Goal: Communication & Community: Answer question/provide support

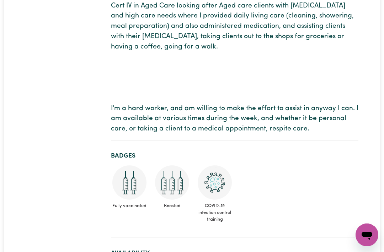
click at [374, 230] on div "Open messaging window" at bounding box center [366, 234] width 21 height 21
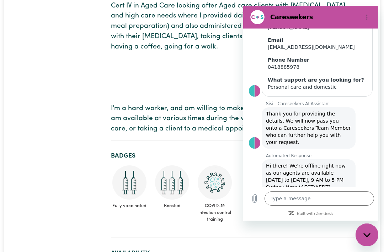
scroll to position [109, 0]
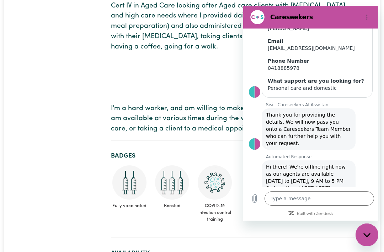
click at [372, 236] on div "Close messaging window" at bounding box center [366, 234] width 21 height 21
type textarea "x"
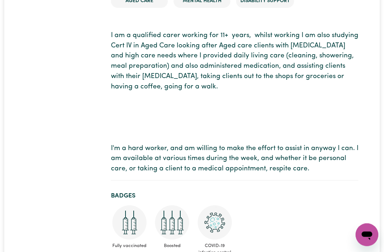
scroll to position [0, 0]
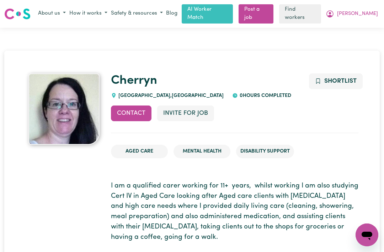
click at [372, 14] on span "[PERSON_NAME]" at bounding box center [357, 14] width 41 height 8
click at [358, 25] on link "My Dashboard" at bounding box center [351, 28] width 56 height 14
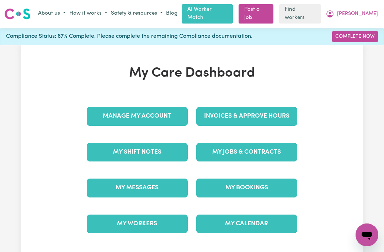
click at [159, 185] on link "My Messages" at bounding box center [137, 187] width 101 height 18
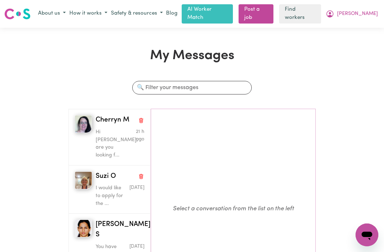
click at [125, 125] on div "Hi [PERSON_NAME], are you looking f..." at bounding box center [112, 141] width 33 height 33
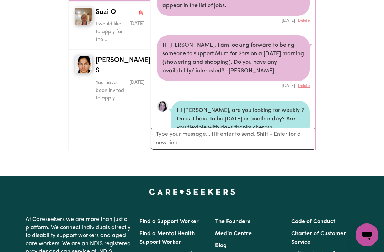
scroll to position [210, 0]
click at [186, 132] on textarea "Your reply" at bounding box center [233, 138] width 164 height 22
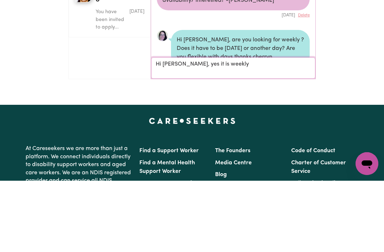
type textarea "Hi Cheryn, yes it is weekly"
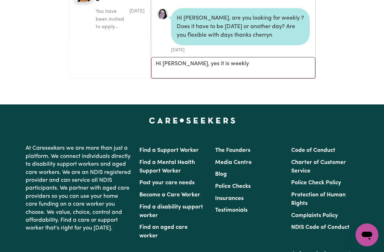
scroll to position [230, 0]
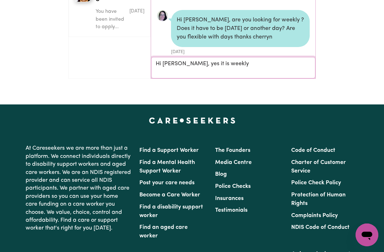
click at [238, 60] on textarea "Hi Cheryn, yes it is weekly" at bounding box center [233, 67] width 164 height 21
type textarea "x"
type textarea "Hi"
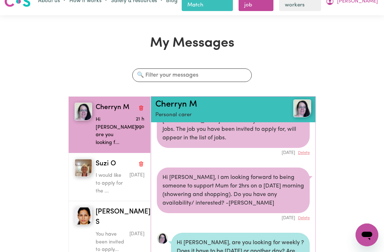
scroll to position [0, 0]
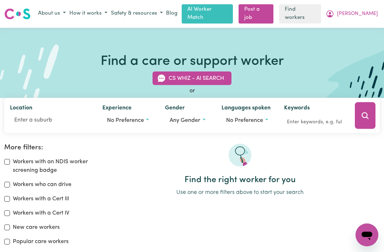
click at [372, 10] on span "[PERSON_NAME]" at bounding box center [357, 14] width 41 height 8
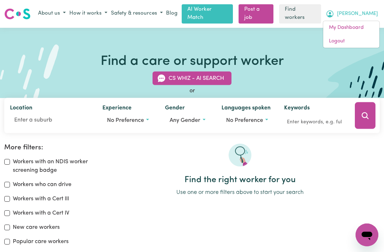
click at [354, 22] on link "My Dashboard" at bounding box center [351, 28] width 56 height 14
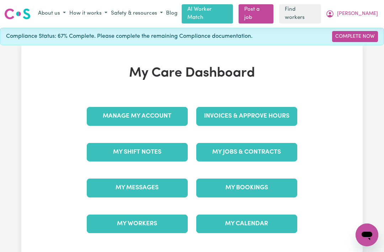
click at [112, 178] on link "My Messages" at bounding box center [137, 187] width 101 height 18
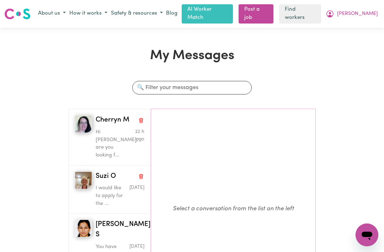
click at [100, 130] on p "Hi [PERSON_NAME], are you looking f..." at bounding box center [112, 143] width 33 height 31
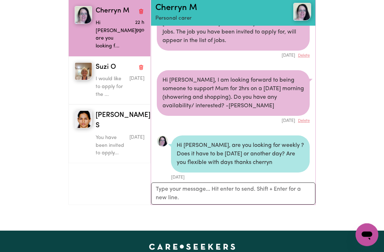
scroll to position [112, 0]
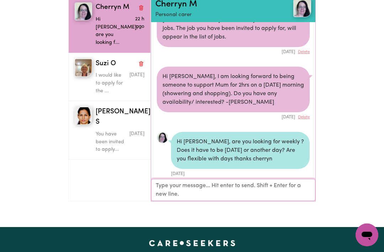
click at [160, 184] on textarea "Your reply" at bounding box center [233, 190] width 164 height 22
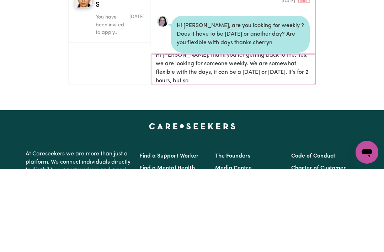
scroll to position [1, 0]
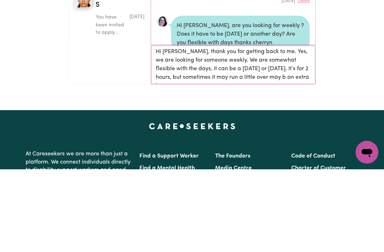
click at [261, 128] on textarea "Hi [PERSON_NAME], thank you for getting back to me. Yes, we are looking for som…" at bounding box center [233, 147] width 164 height 38
click at [298, 128] on textarea "Hi [PERSON_NAME], thank you for getting back to me. Yes, we are looking for som…" at bounding box center [233, 147] width 164 height 38
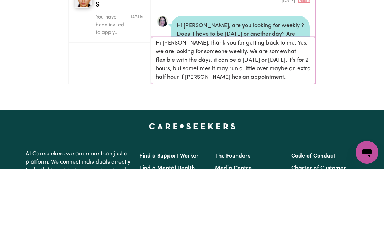
click at [262, 120] on textarea "Hi [PERSON_NAME], thank you for getting back to me. Yes, we are looking for som…" at bounding box center [233, 143] width 164 height 47
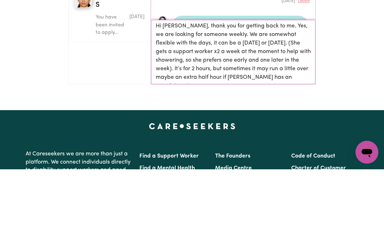
click at [223, 102] on textarea "Hi [PERSON_NAME], thank you for getting back to me. Yes, we are looking for som…" at bounding box center [233, 134] width 164 height 64
click at [184, 102] on textarea "Hi [PERSON_NAME], thank you for getting back to me. Yes, we are looking for som…" at bounding box center [233, 134] width 164 height 64
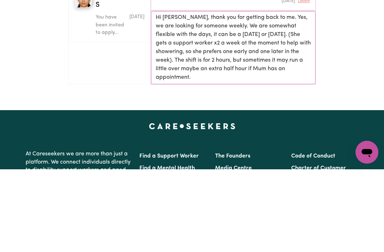
click at [216, 94] on textarea "Hi [PERSON_NAME], thank you for getting back to me. Yes, we are looking for som…" at bounding box center [233, 130] width 164 height 73
click at [286, 94] on textarea "Hi [PERSON_NAME], thank you for getting back to me. Yes, we are looking for som…" at bounding box center [233, 130] width 164 height 73
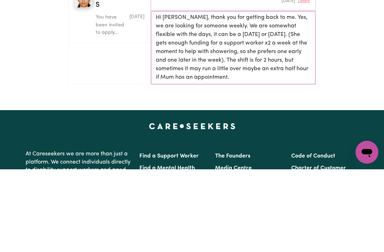
click at [213, 94] on textarea "Hi [PERSON_NAME], thank you for getting back to me. Yes, we are looking for som…" at bounding box center [233, 130] width 164 height 73
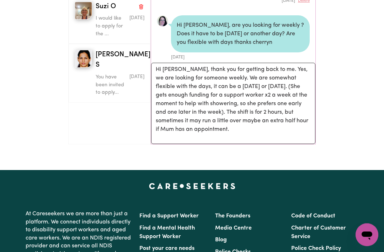
scroll to position [290, 0]
click at [205, 126] on textarea "Hi [PERSON_NAME], thank you for getting back to me. Yes, we are looking for som…" at bounding box center [233, 103] width 164 height 81
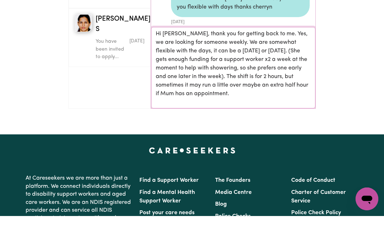
scroll to position [231, 0]
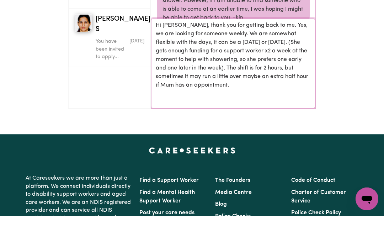
click at [297, 64] on textarea "Hi [PERSON_NAME], thank you for getting back to me. Yes, we are looking for som…" at bounding box center [233, 99] width 164 height 90
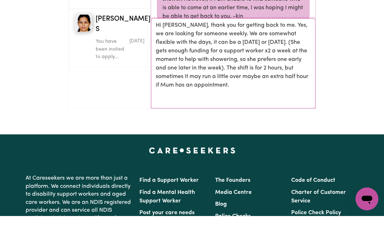
click at [171, 54] on textarea "Hi [PERSON_NAME], thank you for getting back to me. Yes, we are looking for som…" at bounding box center [233, 99] width 164 height 90
click at [164, 54] on textarea "Hi [PERSON_NAME], thank you for getting back to me. Yes, we are looking for som…" at bounding box center [233, 99] width 164 height 90
click at [158, 54] on textarea "Hi [PERSON_NAME], thank you for getting back to me. Yes, we are looking for som…" at bounding box center [233, 99] width 164 height 90
click at [157, 54] on textarea "Hi [PERSON_NAME], thank you for getting back to me. Yes, we are looking for som…" at bounding box center [233, 99] width 164 height 90
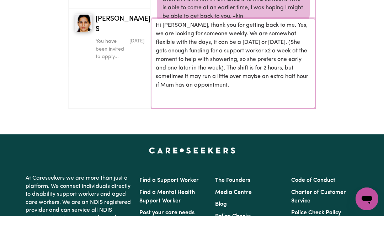
click at [157, 54] on textarea "Hi [PERSON_NAME], thank you for getting back to me. Yes, we are looking for som…" at bounding box center [233, 99] width 164 height 90
click at [171, 54] on textarea "Hi [PERSON_NAME], thank you for getting back to me. Yes, we are looking for som…" at bounding box center [233, 99] width 164 height 90
click at [208, 65] on textarea "Hi [PERSON_NAME], thank you for getting back to me. Yes, we are looking for som…" at bounding box center [233, 99] width 164 height 90
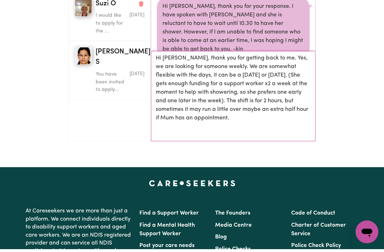
scroll to position [162, 0]
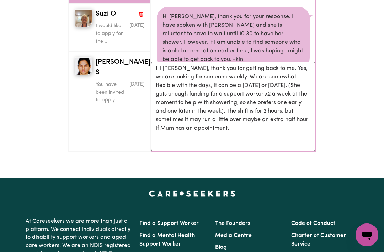
click at [350, 63] on div "My Messages Search conversations [PERSON_NAME] M Hi [PERSON_NAME], are you look…" at bounding box center [192, 22] width 384 height 272
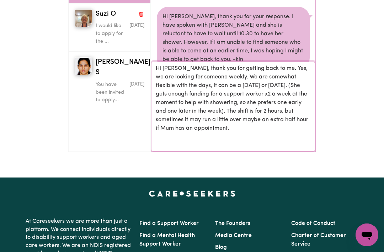
click at [275, 131] on textarea "Hi [PERSON_NAME], thank you for getting back to me. Yes, we are looking for som…" at bounding box center [233, 107] width 164 height 90
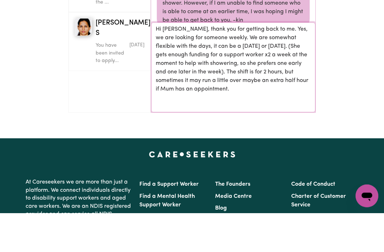
click at [224, 85] on textarea "Hi [PERSON_NAME], thank you for getting back to me. Yes, we are looking for som…" at bounding box center [233, 107] width 164 height 90
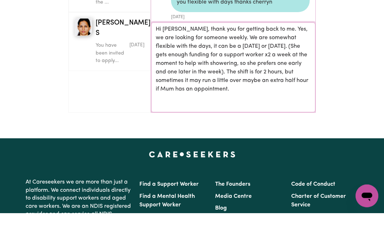
scroll to position [298, 0]
type textarea "Hi [PERSON_NAME], thank you for getting back to me. Yes, we are looking for som…"
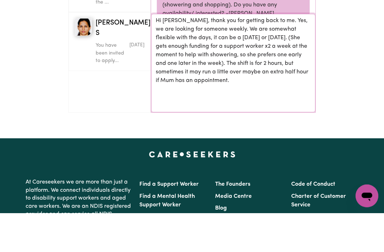
click at [173, 53] on textarea "Hi [PERSON_NAME], thank you for getting back to me. Yes, we are looking for som…" at bounding box center [233, 102] width 164 height 98
click at [160, 53] on textarea "Hi [PERSON_NAME], thank you for getting back to me. Yes, we are looking for som…" at bounding box center [233, 102] width 164 height 98
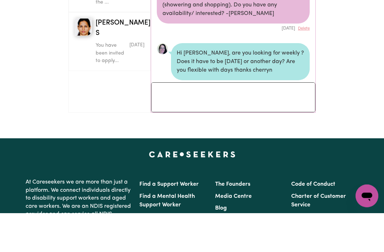
click at [309, 82] on div "Hi [PERSON_NAME], are you looking for weekly ? Does it have to be [DATE] or ano…" at bounding box center [240, 104] width 139 height 45
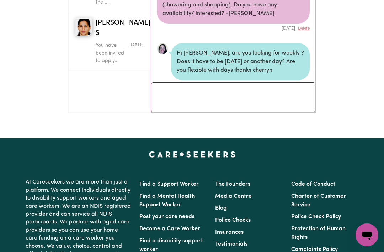
click at [206, 23] on div "[DATE] Delete" at bounding box center [233, 27] width 153 height 8
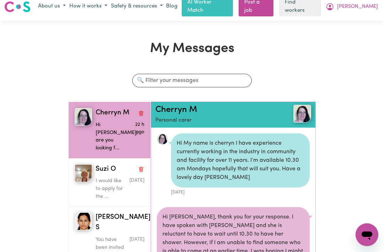
scroll to position [0, 0]
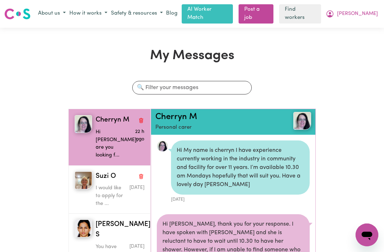
click at [107, 171] on span "Suzi O" at bounding box center [106, 176] width 20 height 10
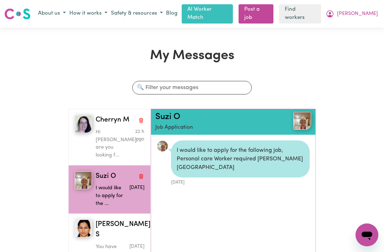
click at [115, 185] on p "I would like to apply for the ..." at bounding box center [112, 195] width 33 height 23
click at [106, 133] on p "Hi [PERSON_NAME], are you looking f..." at bounding box center [112, 143] width 33 height 31
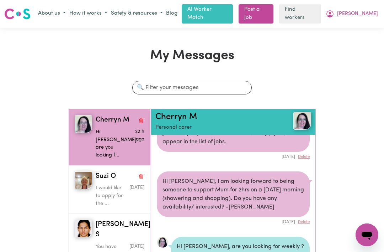
click at [110, 181] on div "I would like to apply for the ..." at bounding box center [112, 194] width 33 height 26
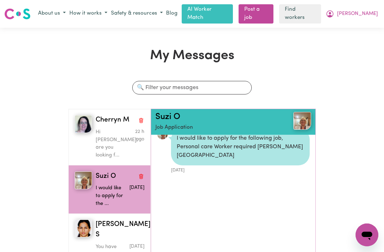
scroll to position [11, 0]
click at [167, 113] on link "Suzi O" at bounding box center [167, 116] width 25 height 9
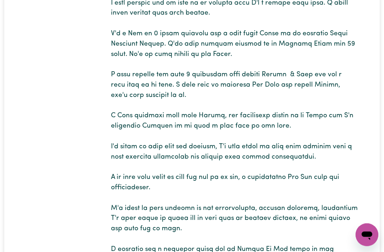
scroll to position [248, 0]
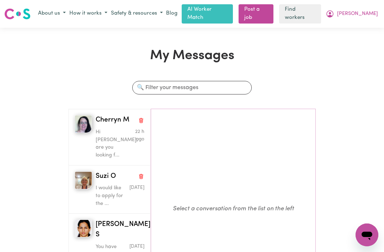
click at [123, 131] on p "Hi [PERSON_NAME], are you looking f..." at bounding box center [112, 143] width 33 height 31
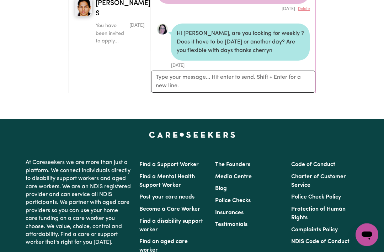
scroll to position [192, 0]
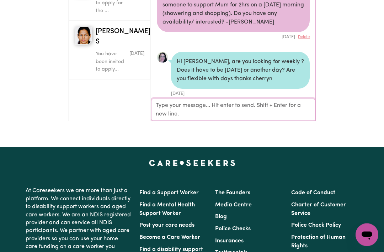
click at [164, 102] on textarea "Your reply" at bounding box center [233, 110] width 164 height 22
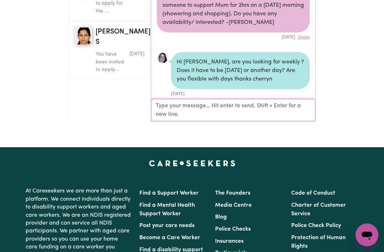
paste textarea "Hi [PERSON_NAME], thank you for getting back to me. Yes, we are looking for som…"
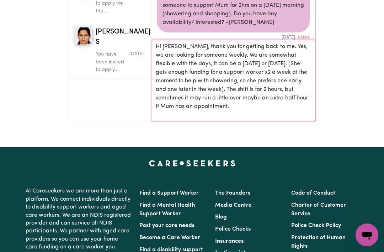
scroll to position [1, 0]
type textarea "Hi [PERSON_NAME], thank you for getting back to me. Yes, we are looking for som…"
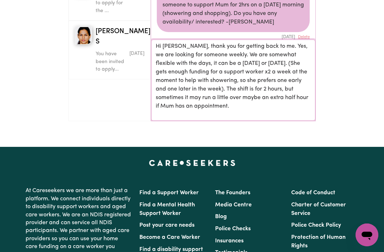
click at [225, 101] on textarea "Hi [PERSON_NAME], thank you for getting back to me. Yes, we are looking for som…" at bounding box center [233, 79] width 164 height 81
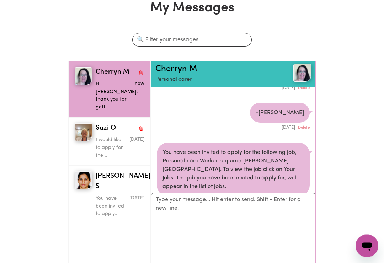
scroll to position [48, 0]
click at [307, 199] on button "Delete" at bounding box center [304, 202] width 12 height 6
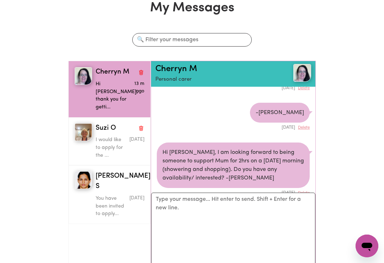
scroll to position [315, 0]
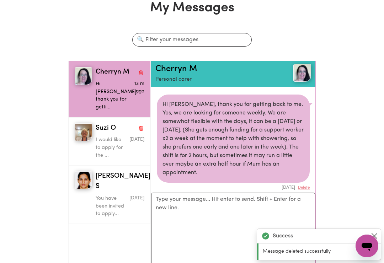
click at [307, 185] on button "Delete" at bounding box center [304, 188] width 12 height 6
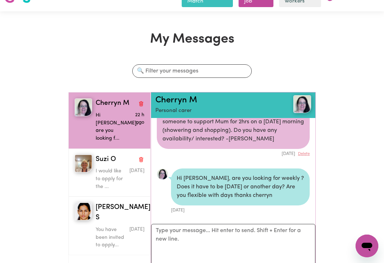
scroll to position [0, 0]
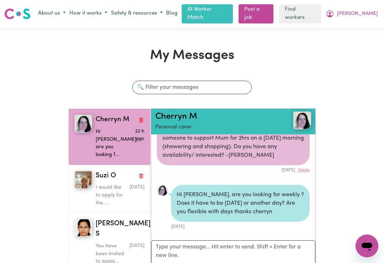
click at [111, 137] on p "Hi [PERSON_NAME], are you looking f..." at bounding box center [112, 143] width 33 height 31
click at [367, 11] on span "[PERSON_NAME]" at bounding box center [357, 14] width 41 height 8
click at [353, 27] on link "My Dashboard" at bounding box center [351, 28] width 56 height 14
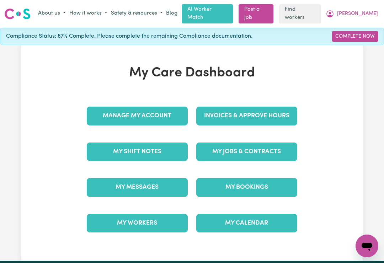
click at [157, 185] on link "My Messages" at bounding box center [137, 187] width 101 height 18
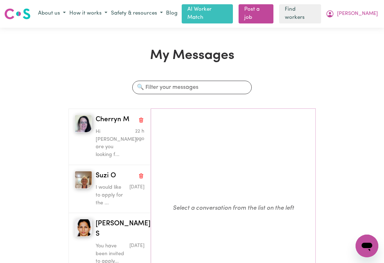
click at [119, 128] on p "Hi [PERSON_NAME], are you looking f..." at bounding box center [112, 143] width 33 height 31
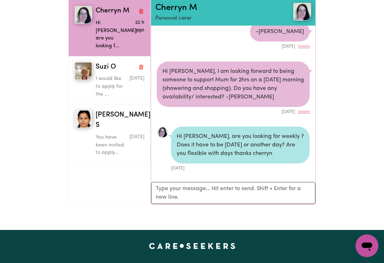
scroll to position [118, 0]
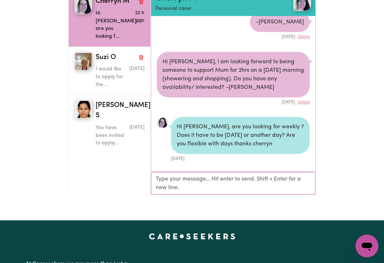
click at [168, 179] on textarea "Your reply" at bounding box center [233, 184] width 164 height 22
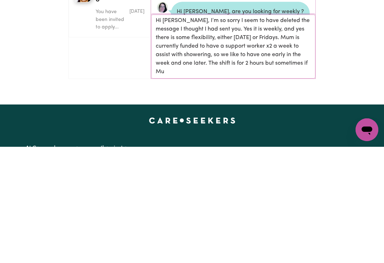
scroll to position [1, 0]
type textarea "Hi [PERSON_NAME], I’m so sorry I seem to have deleted the message I thought I h…"
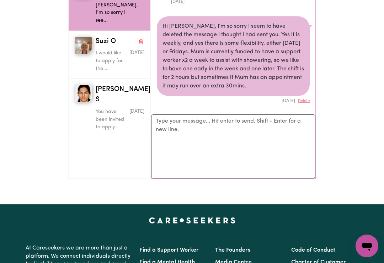
scroll to position [0, 0]
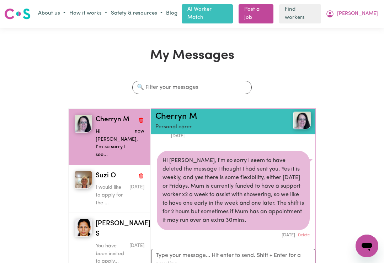
click at [103, 243] on p "You have been invited to apply..." at bounding box center [112, 254] width 33 height 23
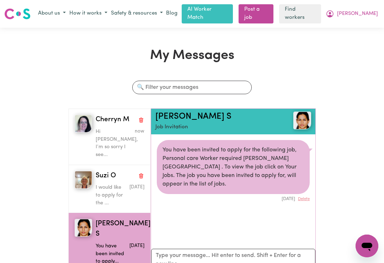
click at [306, 196] on button "Delete" at bounding box center [304, 199] width 12 height 6
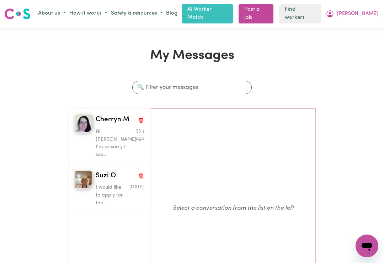
click at [105, 137] on p "Hi [PERSON_NAME], I’m so sorry I see..." at bounding box center [112, 143] width 33 height 31
